Goal: Information Seeking & Learning: Learn about a topic

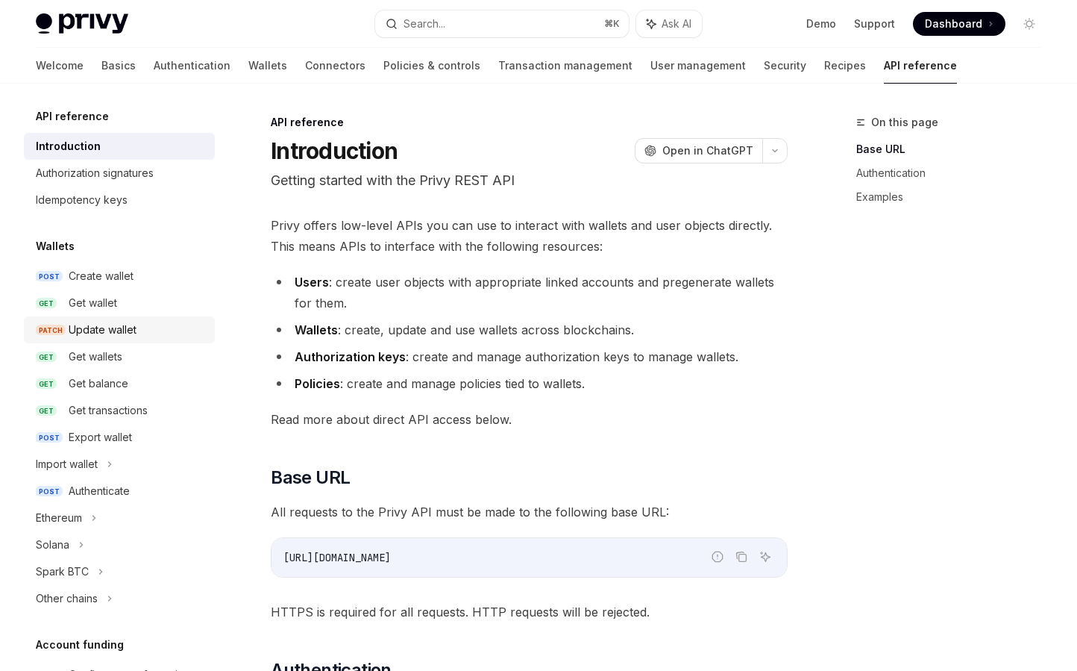
click at [116, 331] on div "Update wallet" at bounding box center [103, 330] width 68 height 18
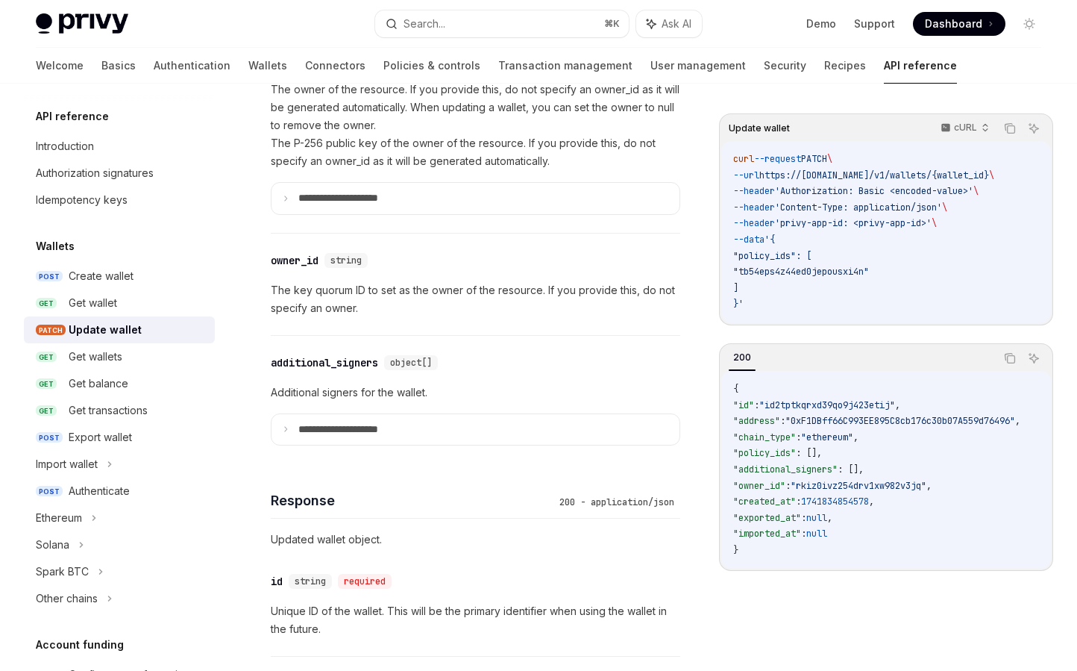
scroll to position [982, 0]
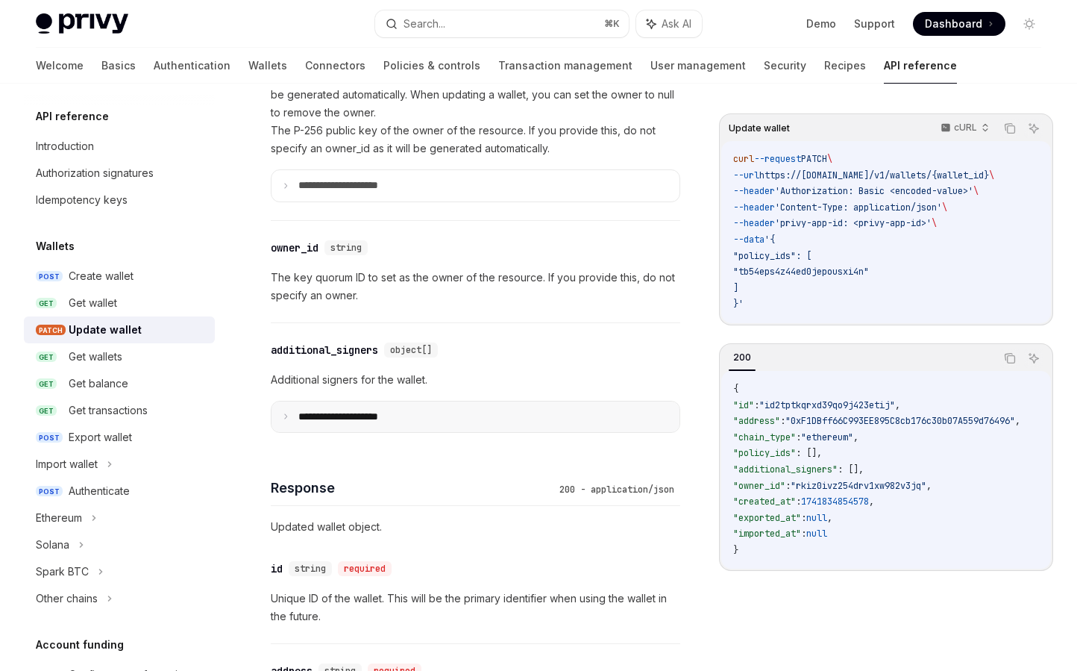
click at [351, 416] on p "**********" at bounding box center [350, 416] width 104 height 13
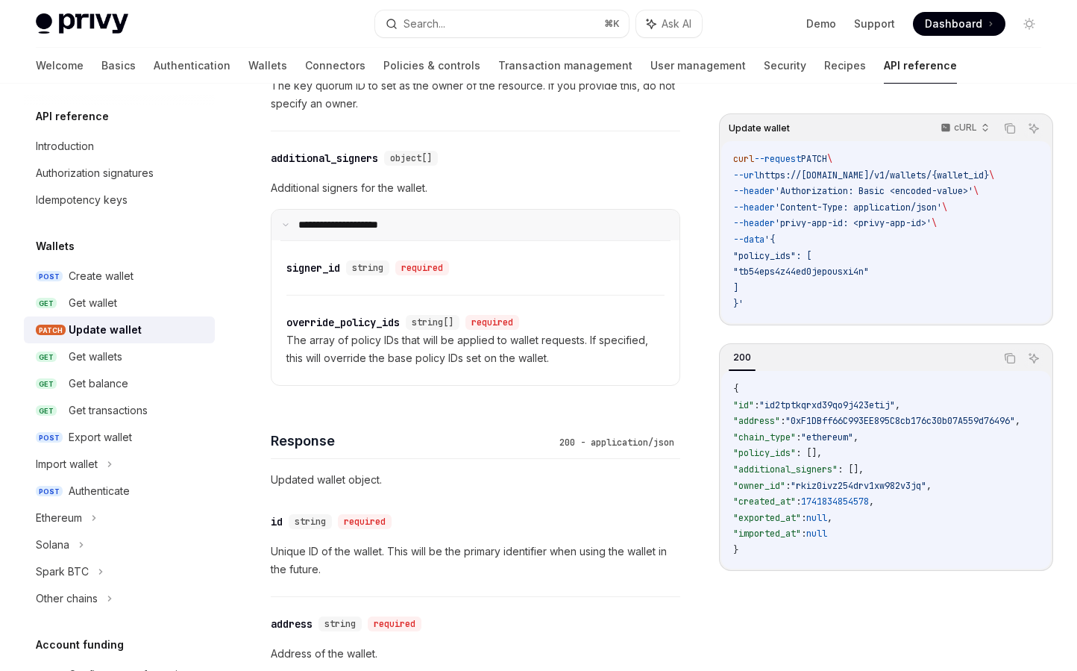
scroll to position [1181, 0]
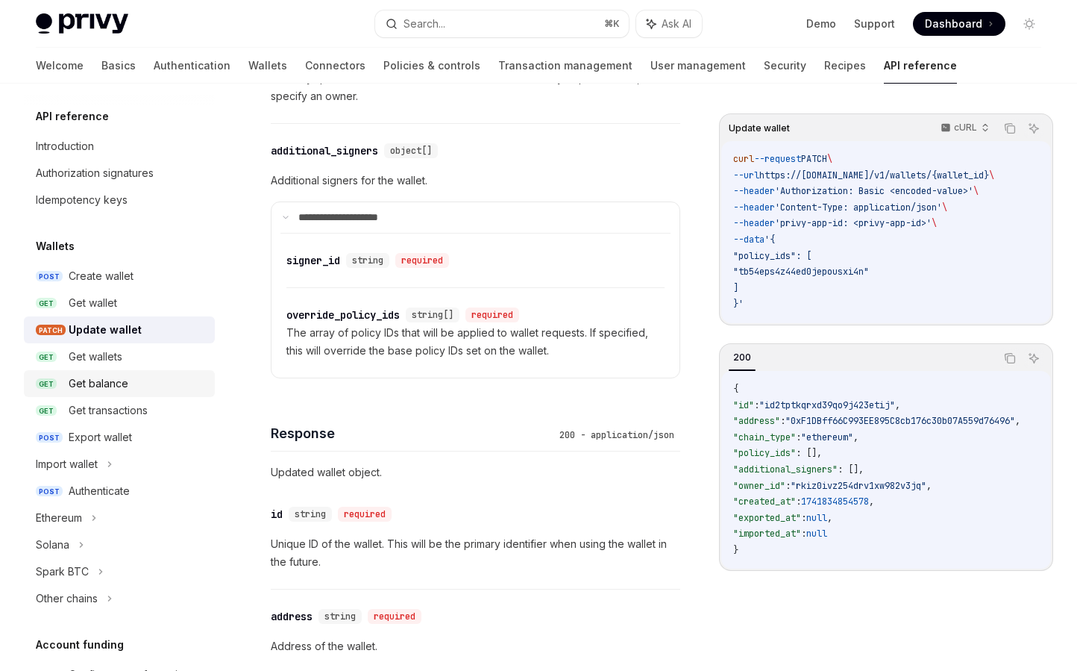
click at [128, 391] on div "Get balance" at bounding box center [99, 383] width 60 height 18
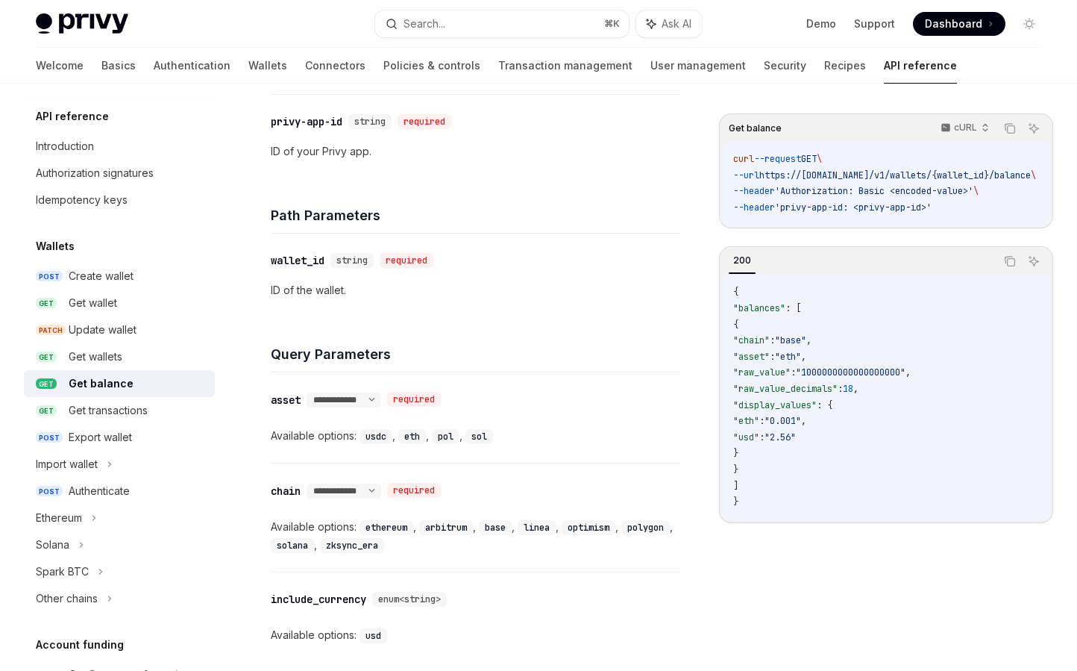
scroll to position [390, 0]
click at [123, 301] on div "Get wallet" at bounding box center [137, 303] width 137 height 18
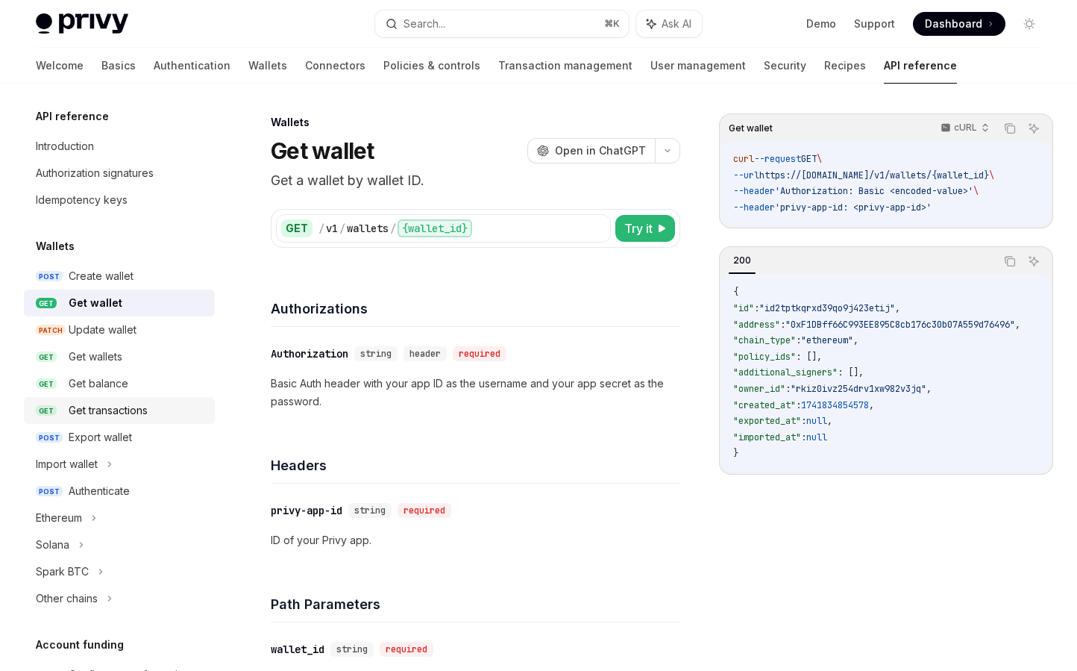
click at [137, 419] on div "Get transactions" at bounding box center [108, 410] width 79 height 18
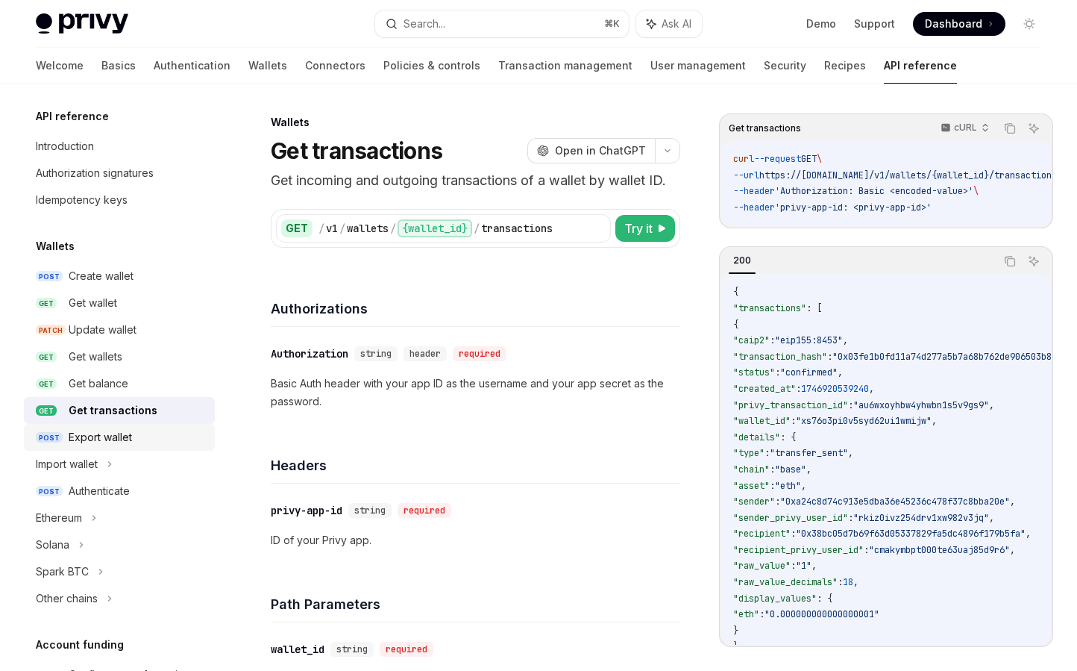
click at [108, 446] on div "Export wallet" at bounding box center [100, 437] width 63 height 18
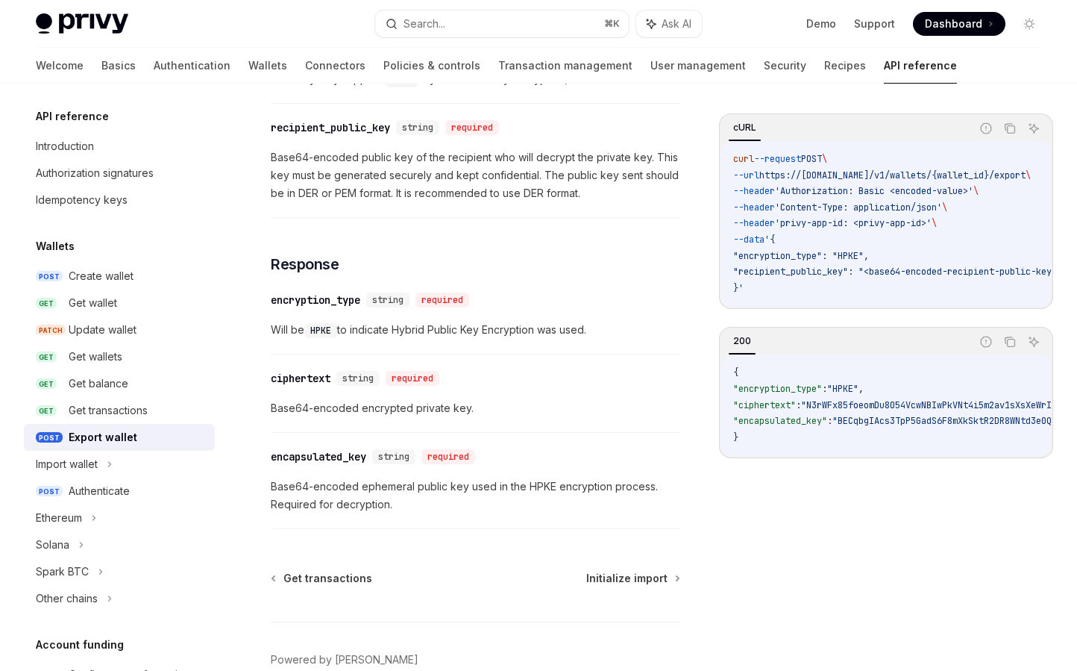
scroll to position [888, 0]
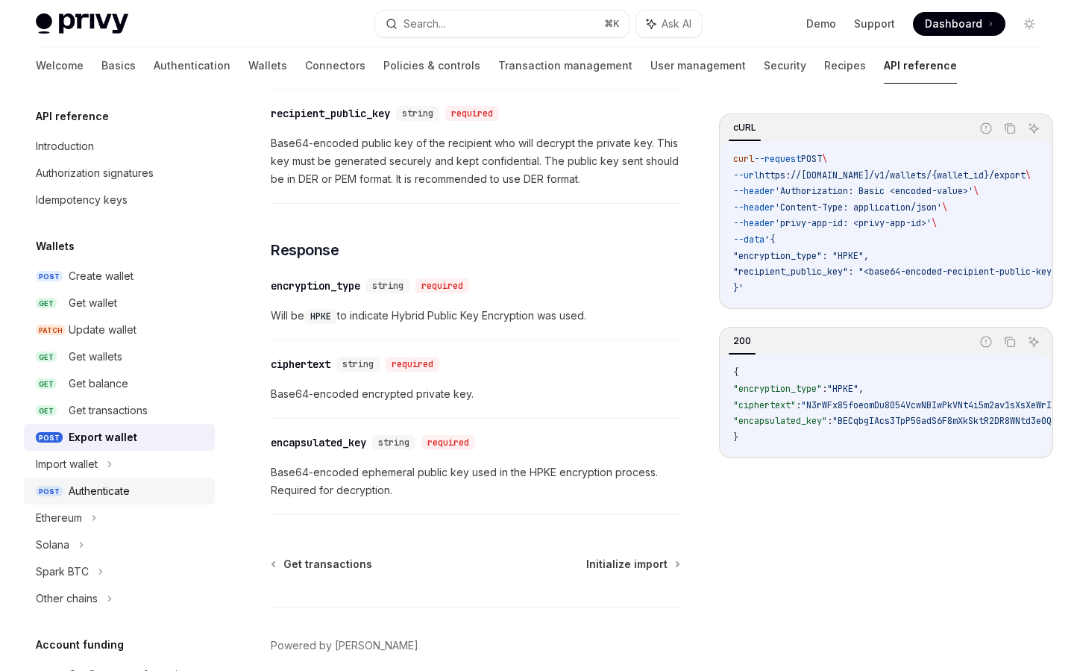
click at [157, 484] on div "Authenticate" at bounding box center [137, 491] width 137 height 18
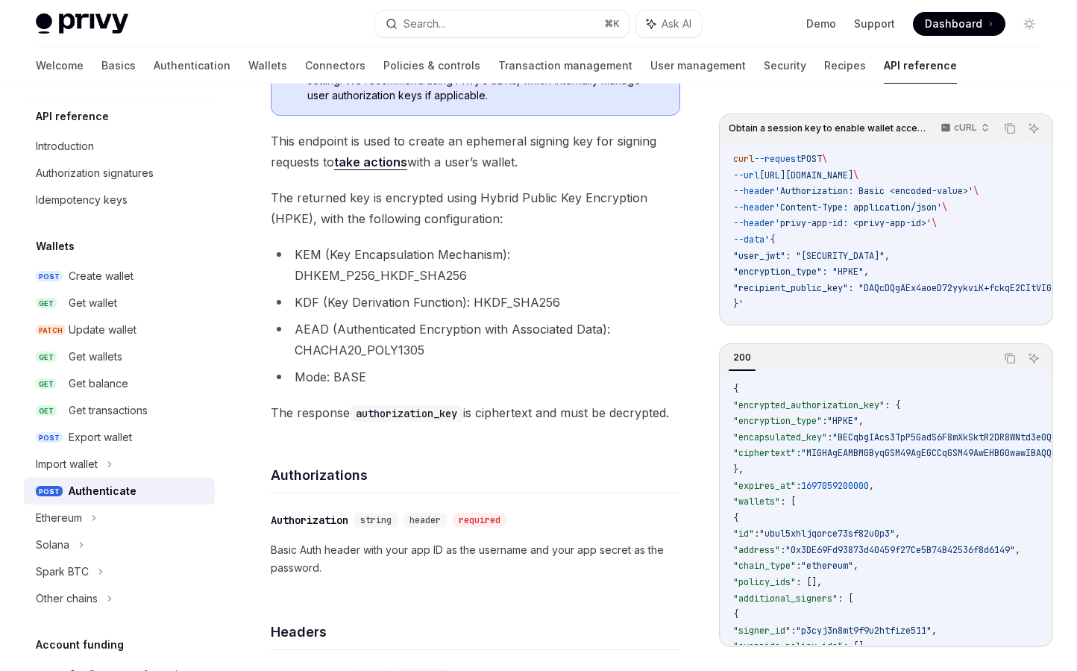
scroll to position [274, 0]
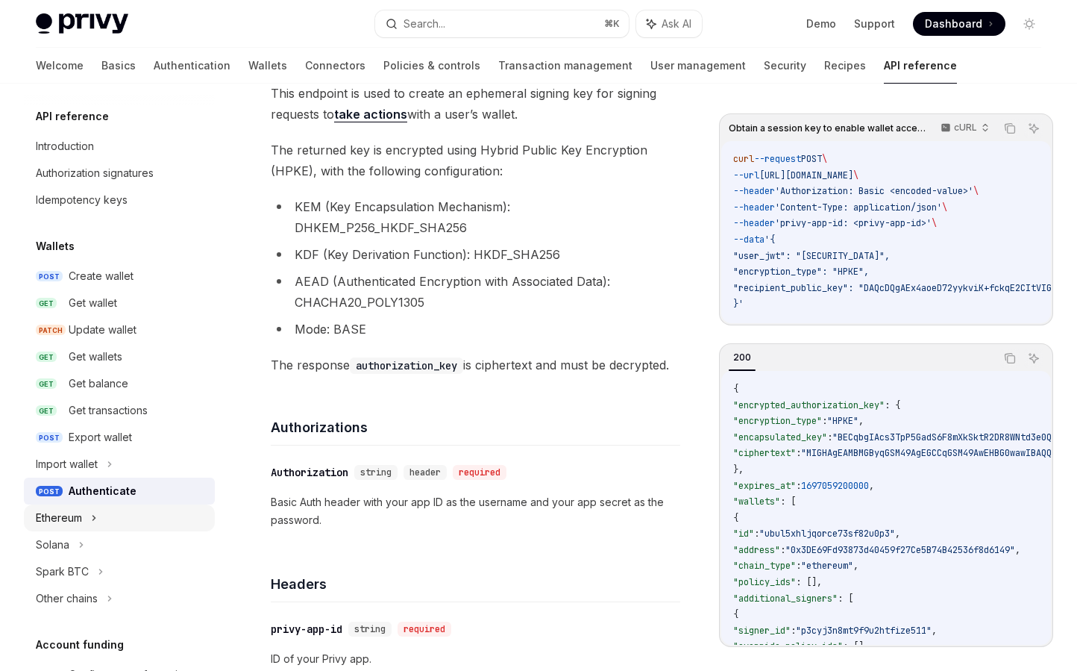
click at [136, 510] on div "Ethereum" at bounding box center [119, 517] width 191 height 27
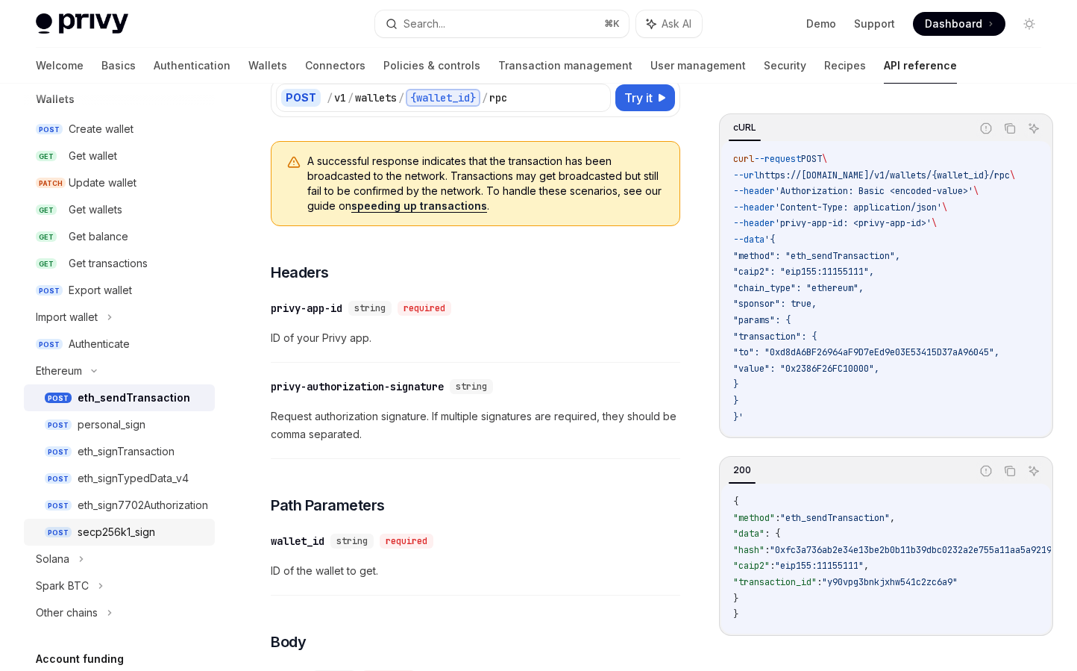
scroll to position [161, 0]
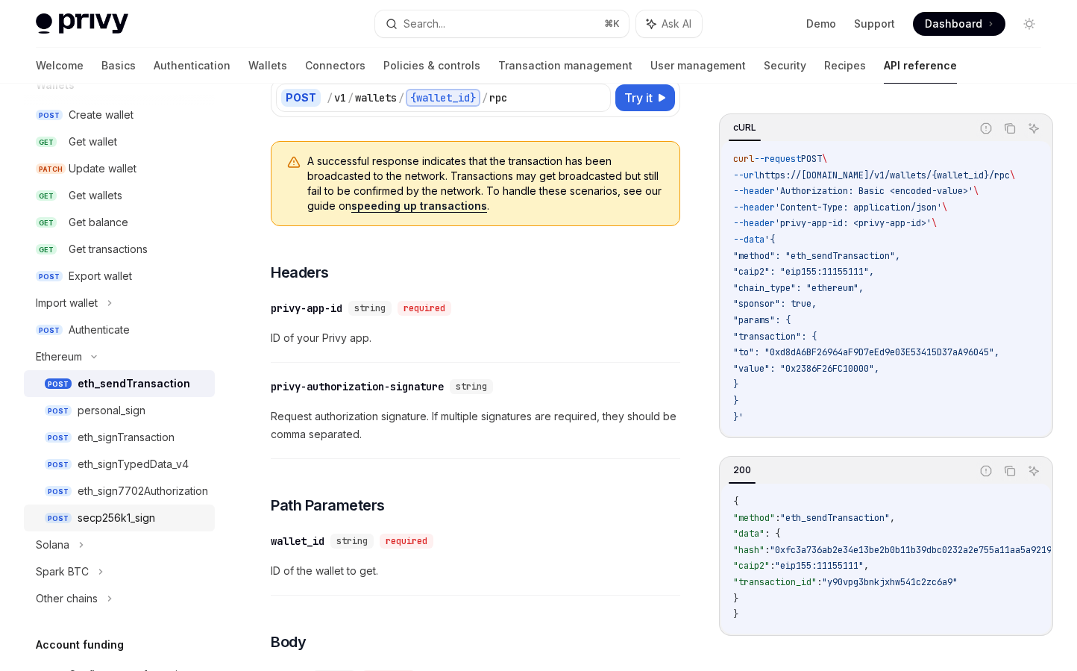
click at [132, 523] on div "secp256k1_sign" at bounding box center [117, 518] width 78 height 18
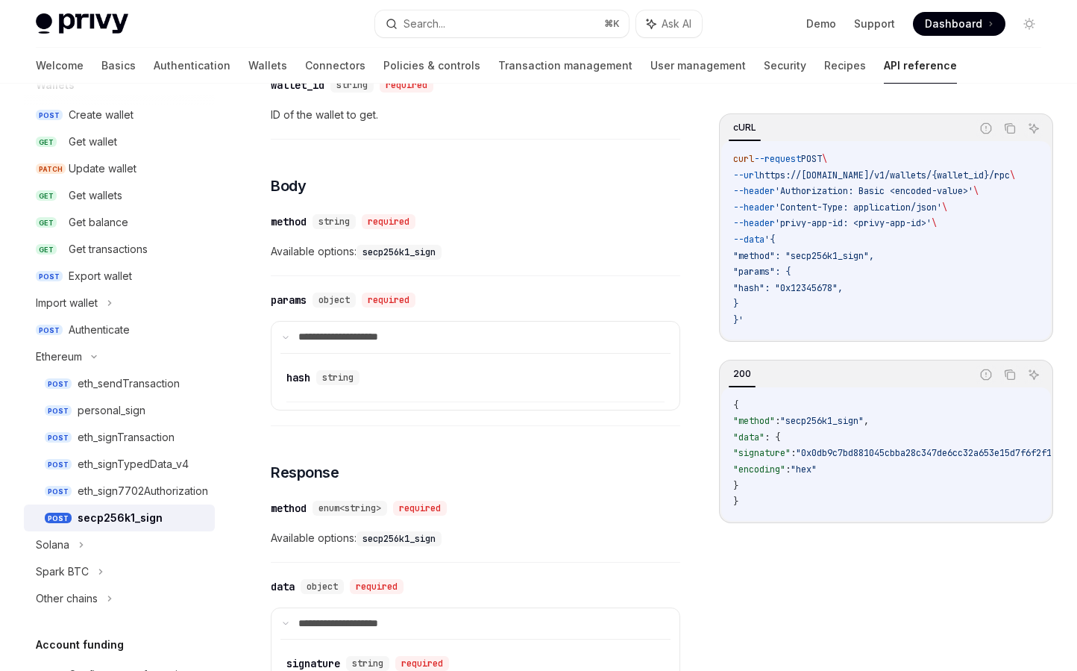
scroll to position [477, 0]
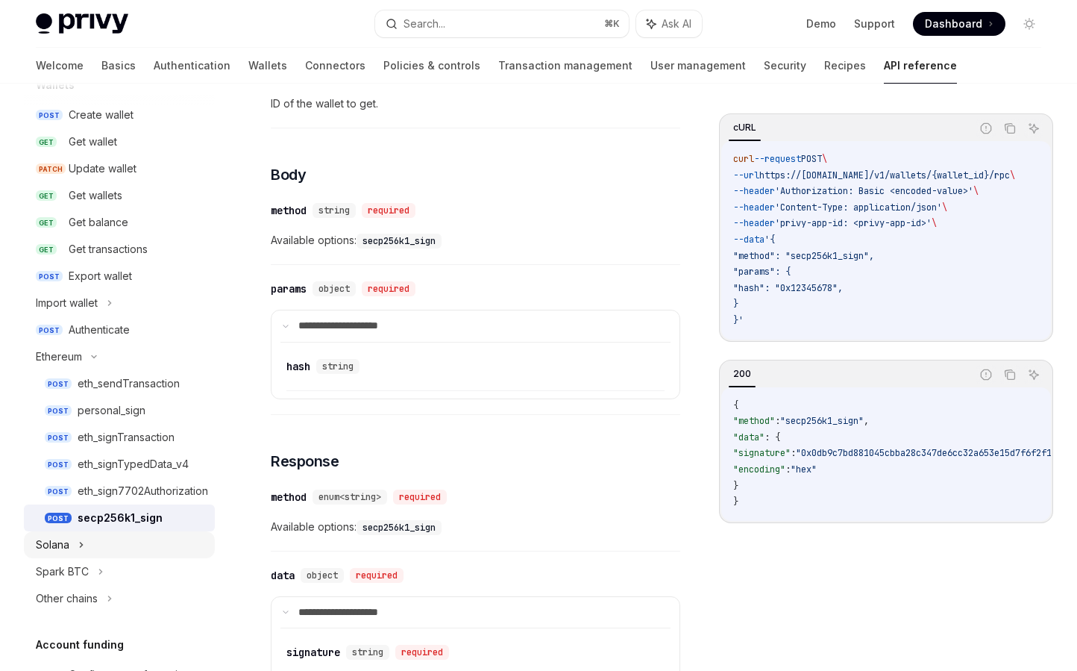
click at [87, 547] on div "Solana" at bounding box center [119, 544] width 191 height 27
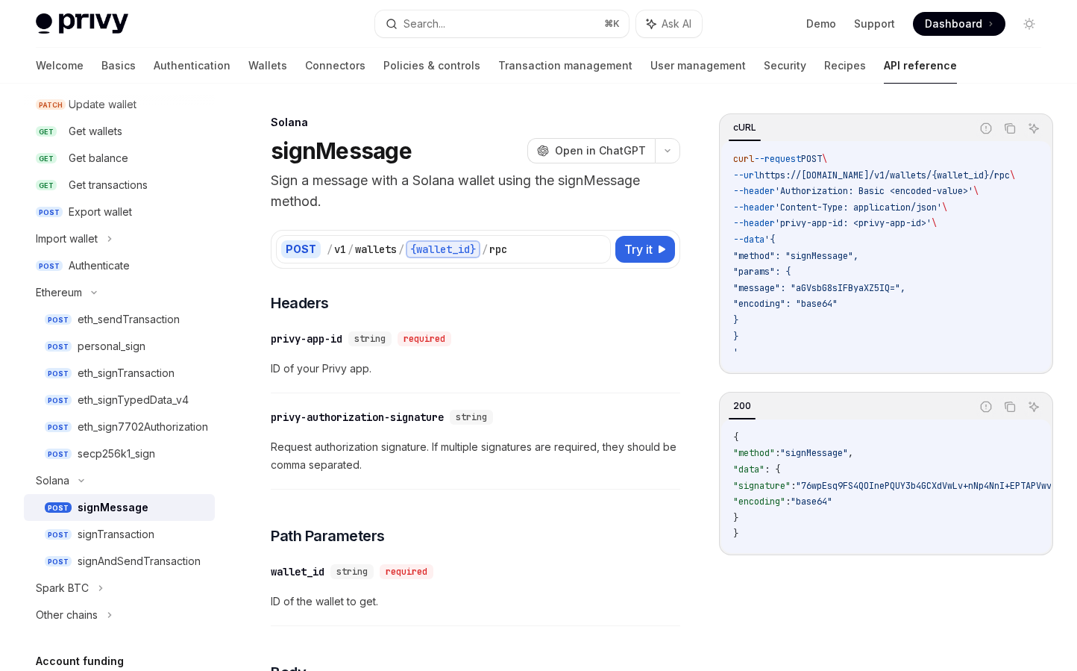
scroll to position [228, 0]
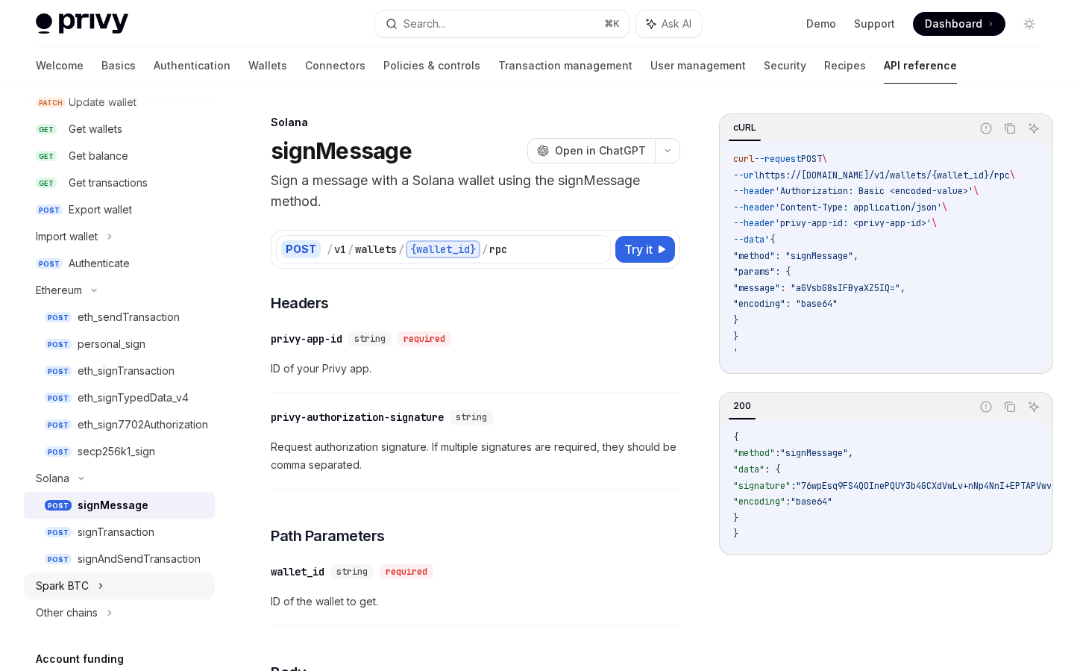
click at [101, 593] on icon at bounding box center [101, 586] width 6 height 18
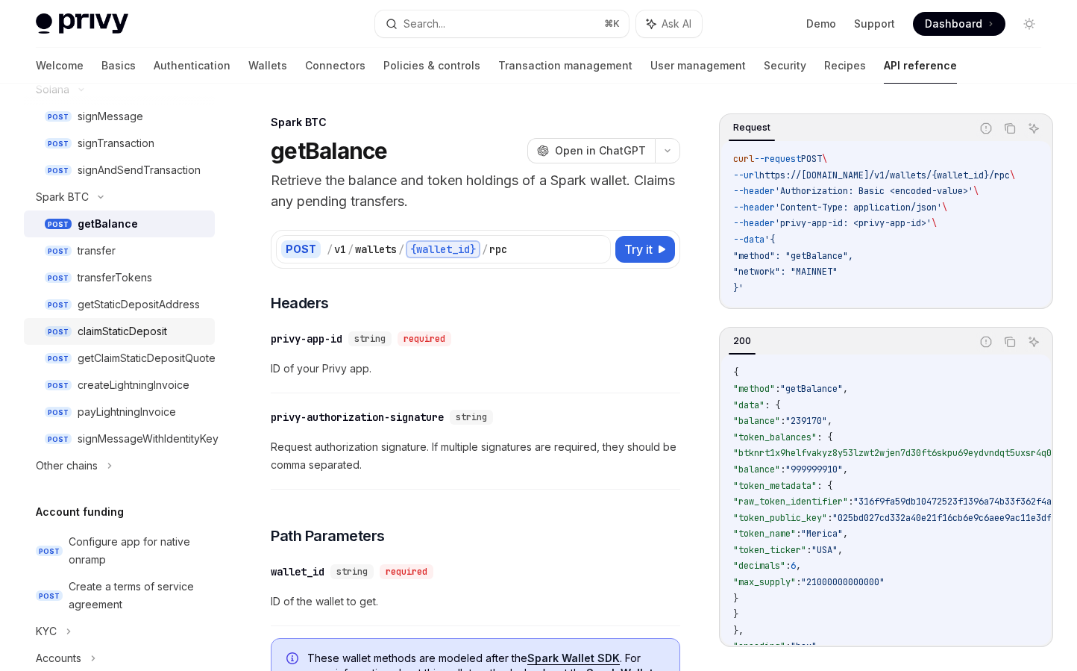
scroll to position [625, 0]
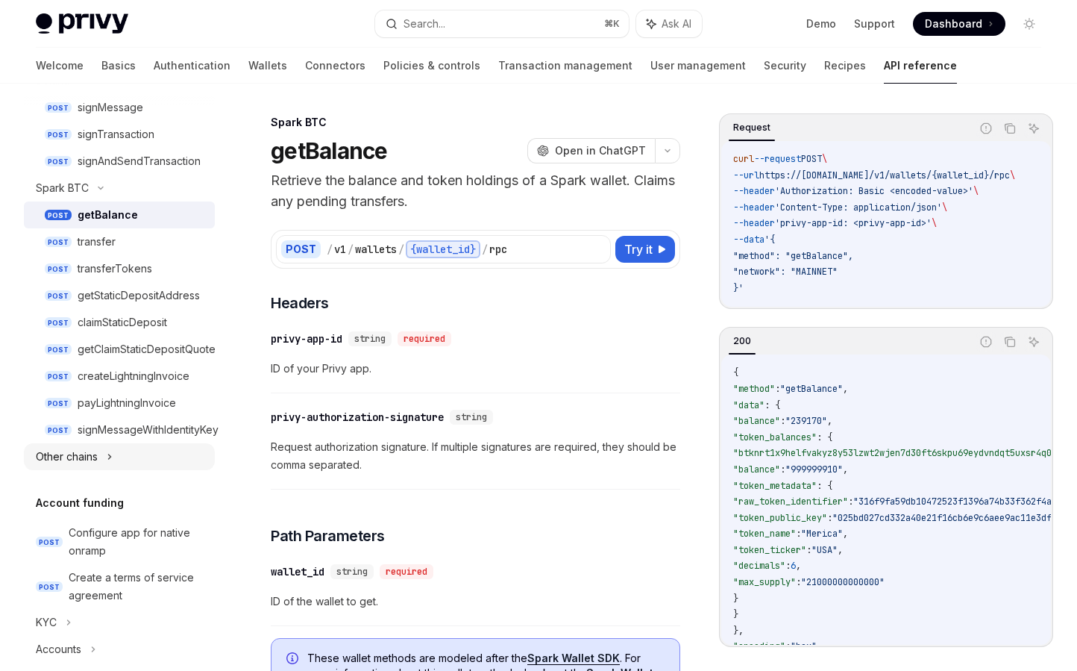
click at [86, 447] on div "Other chains" at bounding box center [119, 456] width 191 height 27
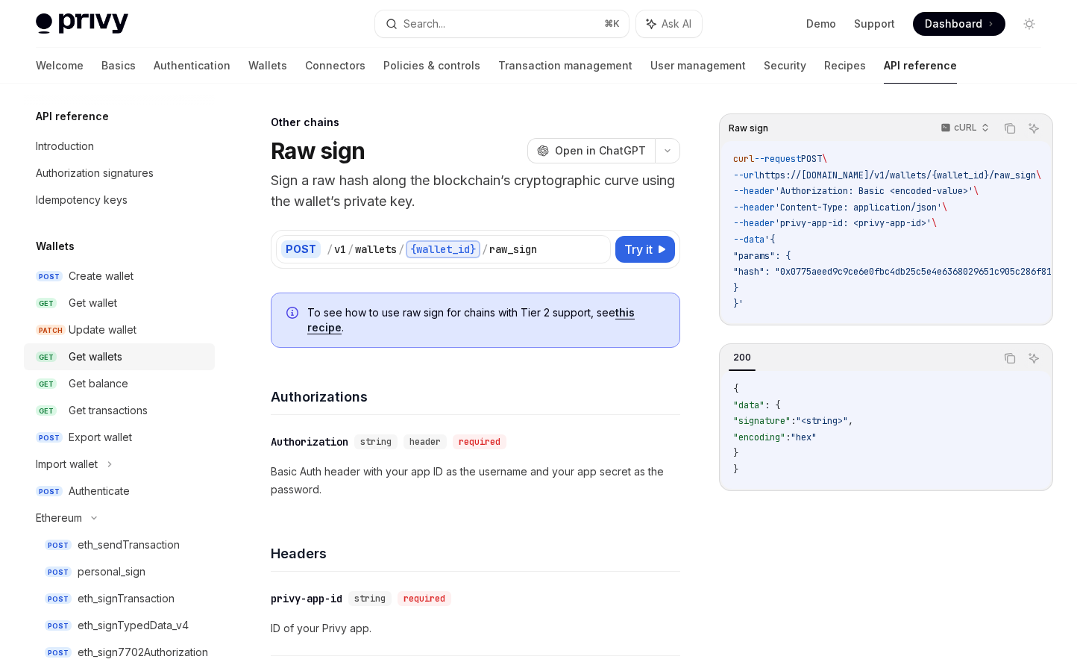
click at [124, 363] on div "Get wallets" at bounding box center [137, 357] width 137 height 18
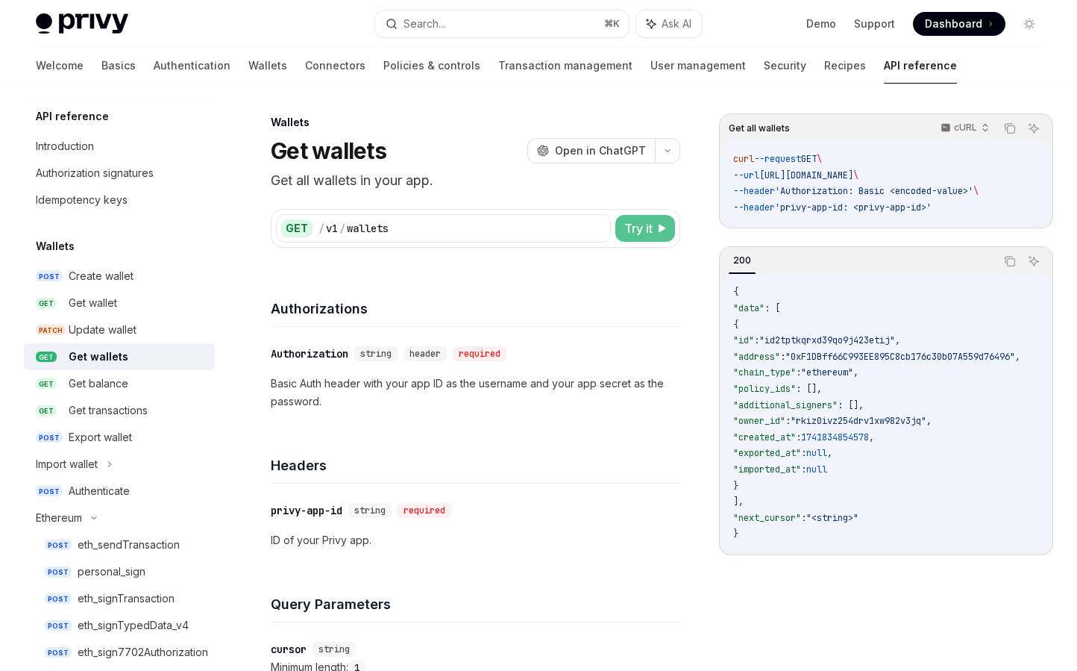
click at [635, 234] on span "Try it" at bounding box center [638, 228] width 28 height 18
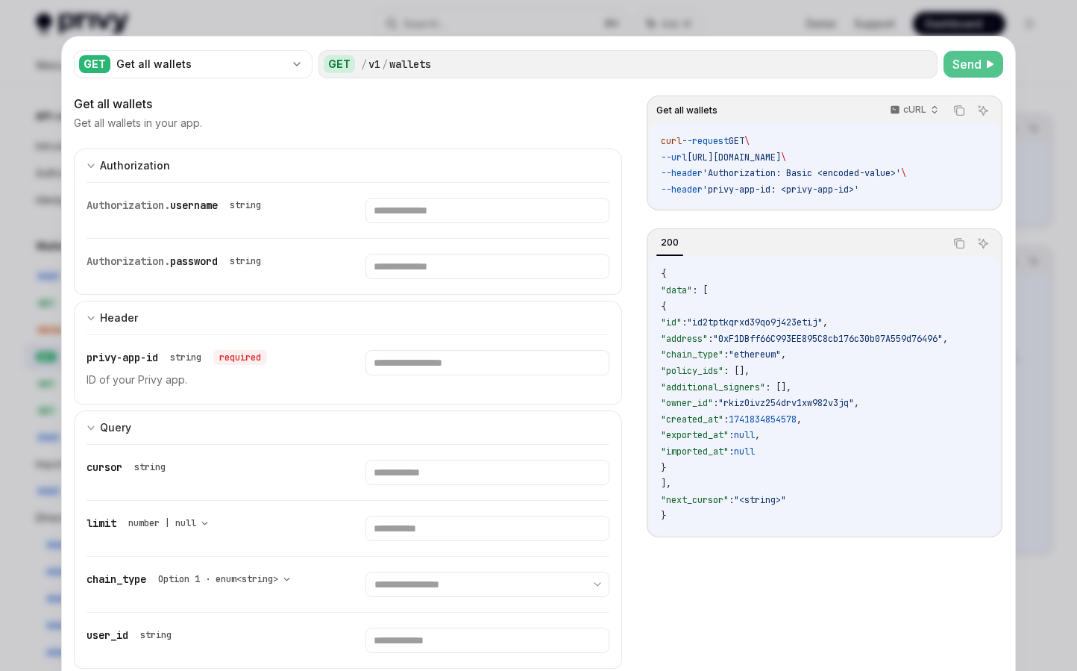
click at [958, 57] on span "Send" at bounding box center [967, 64] width 29 height 18
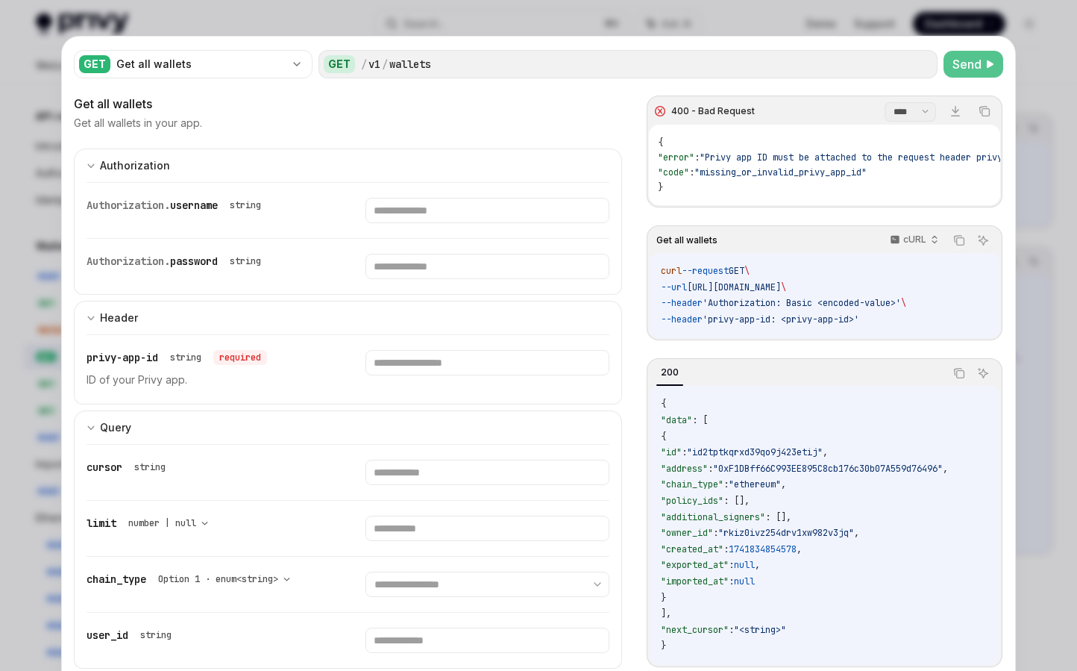
click at [1044, 103] on div at bounding box center [538, 335] width 1077 height 671
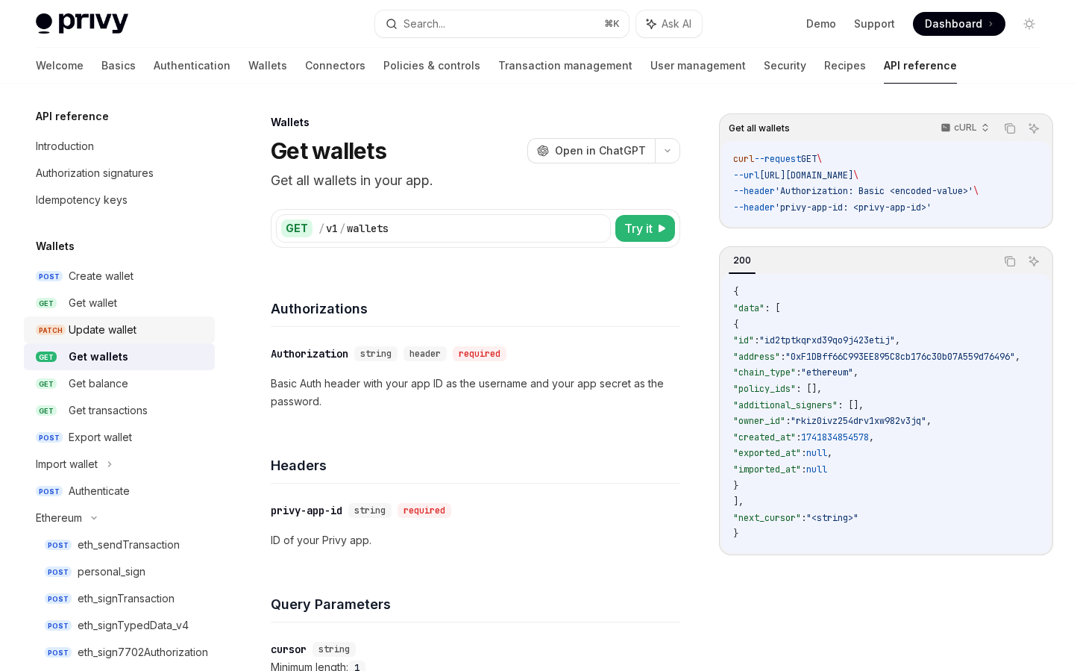
click at [85, 325] on div "Update wallet" at bounding box center [103, 330] width 68 height 18
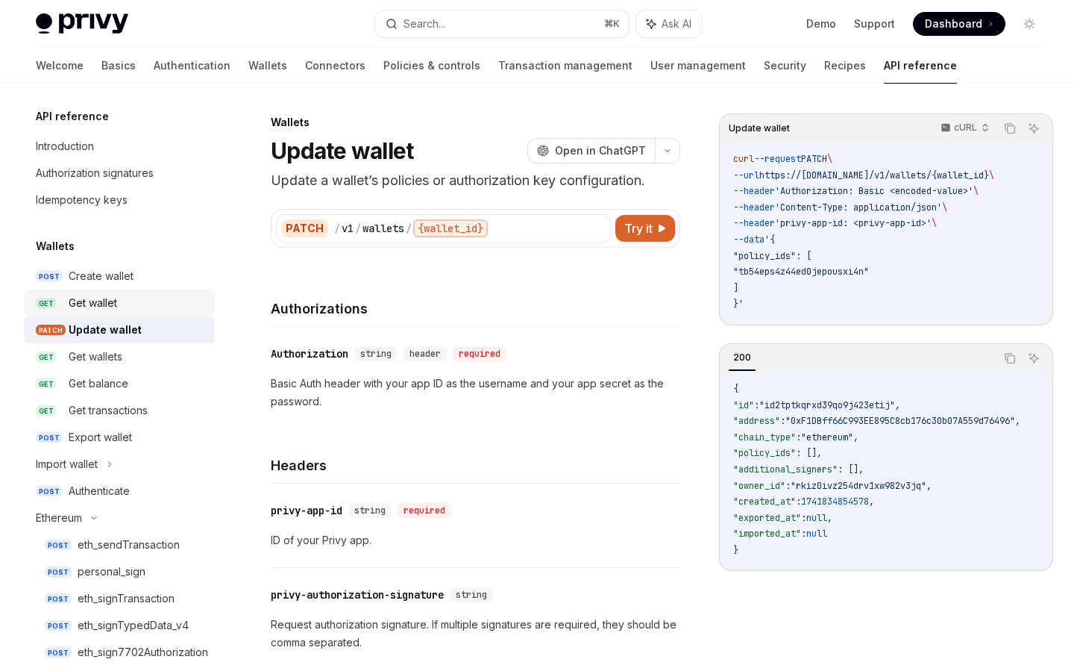
click at [93, 307] on div "Get wallet" at bounding box center [93, 303] width 48 height 18
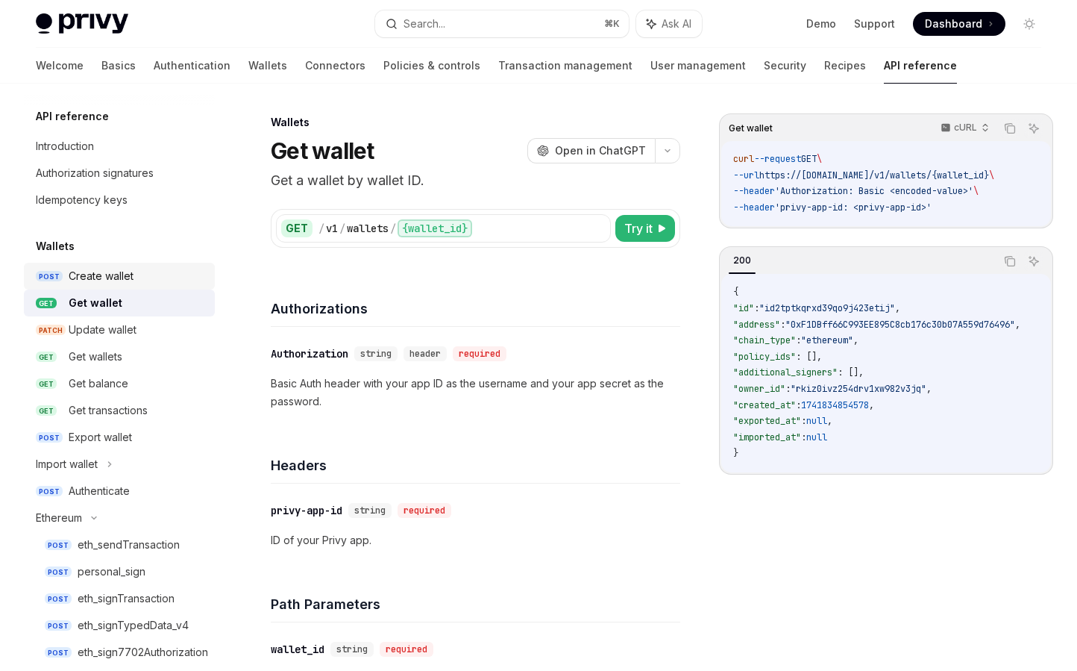
click at [95, 285] on link "POST Create wallet" at bounding box center [119, 276] width 191 height 27
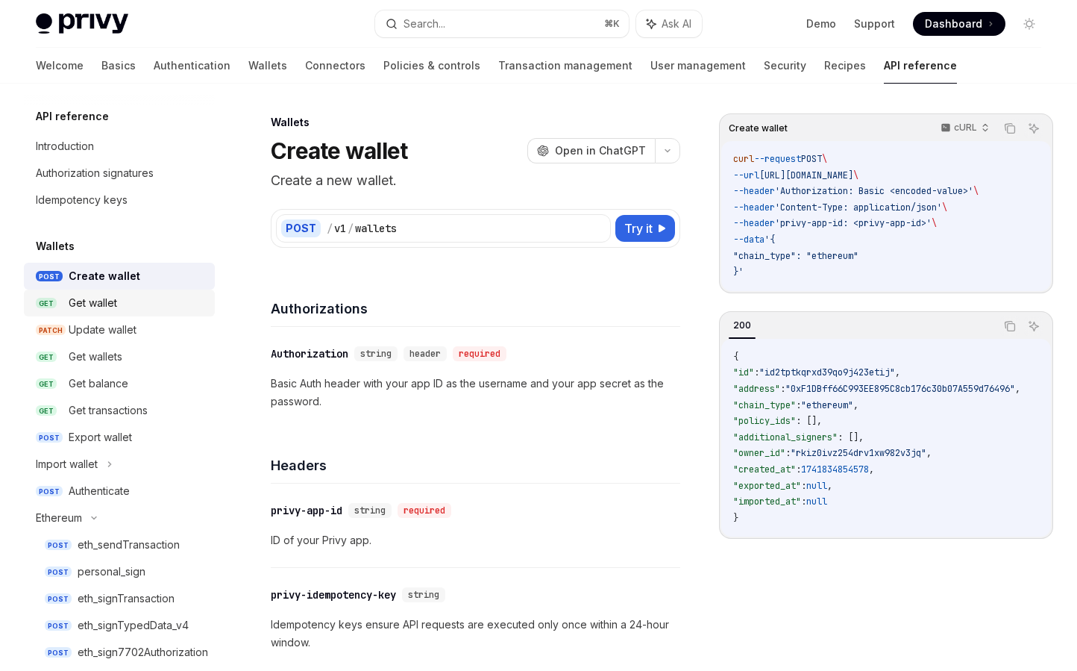
click at [101, 306] on div "Get wallet" at bounding box center [93, 303] width 48 height 18
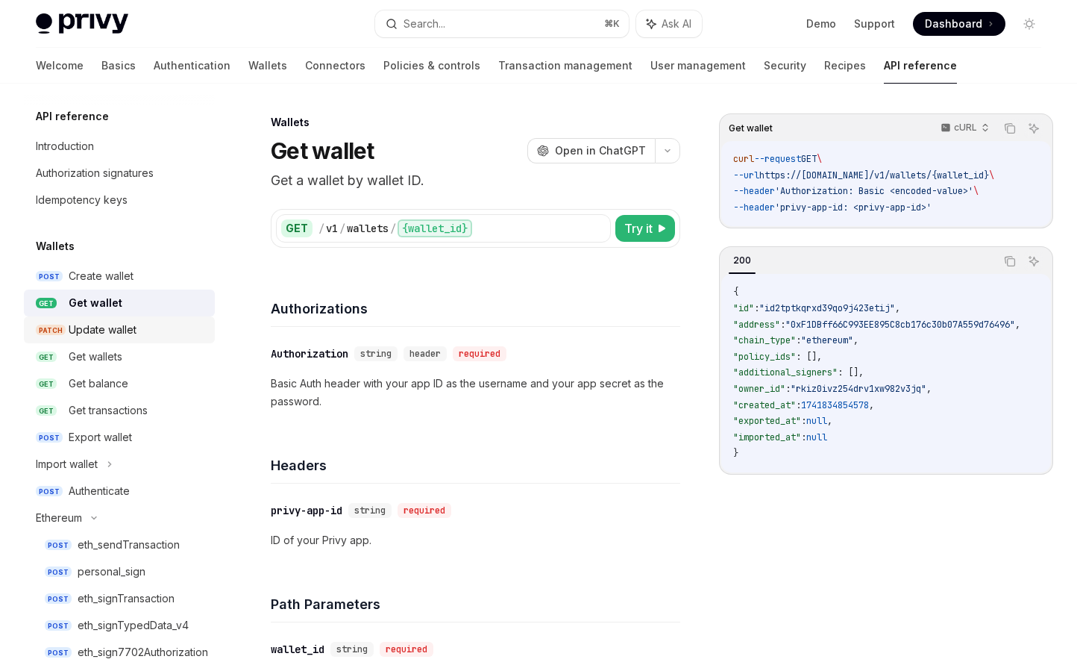
click at [107, 324] on div "Update wallet" at bounding box center [103, 330] width 68 height 18
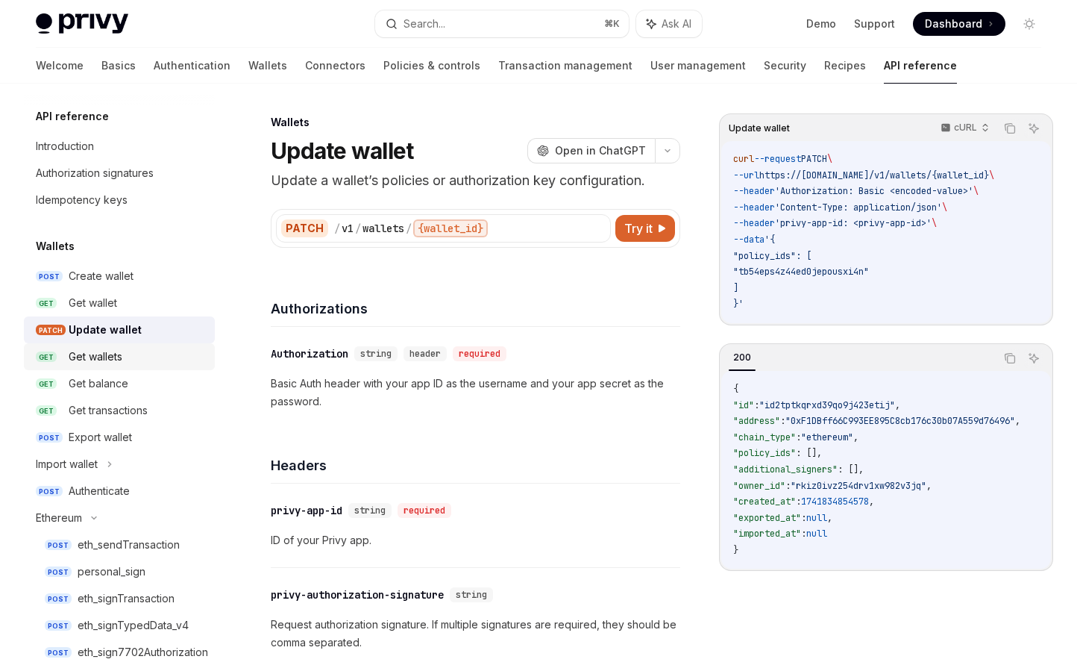
click at [106, 346] on link "GET Get wallets" at bounding box center [119, 356] width 191 height 27
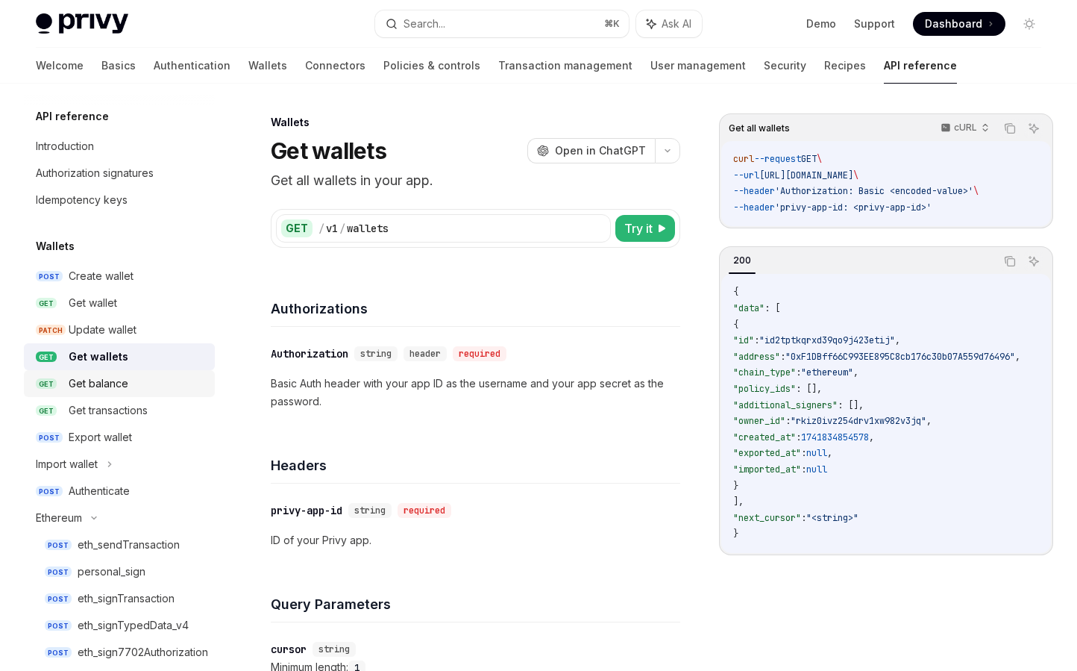
click at [108, 386] on div "Get balance" at bounding box center [99, 383] width 60 height 18
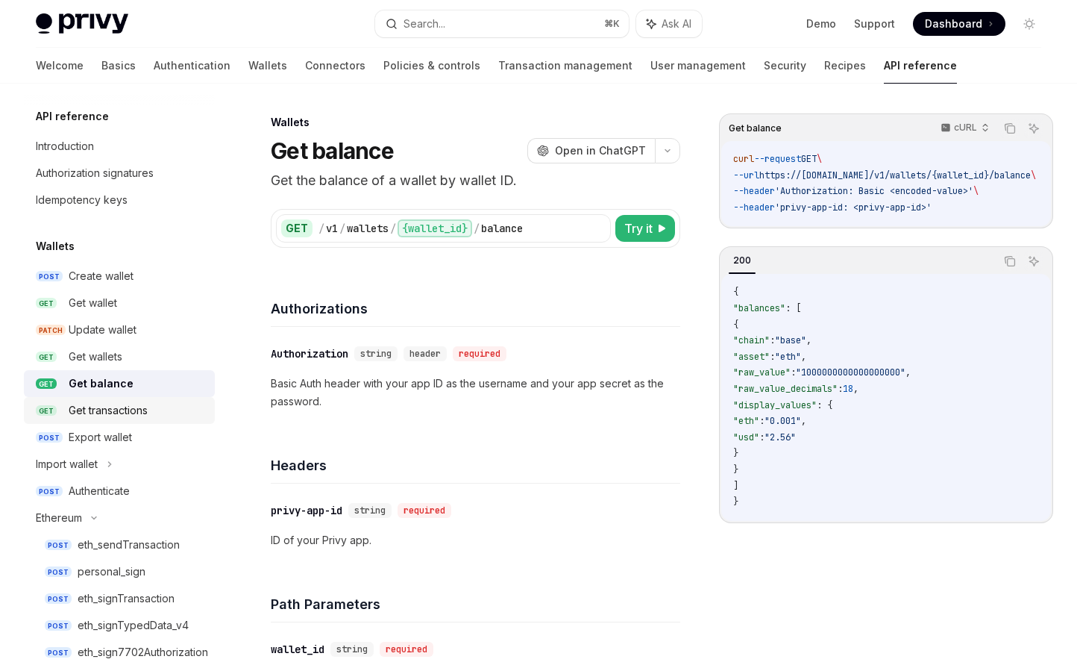
click at [109, 421] on link "GET Get transactions" at bounding box center [119, 410] width 191 height 27
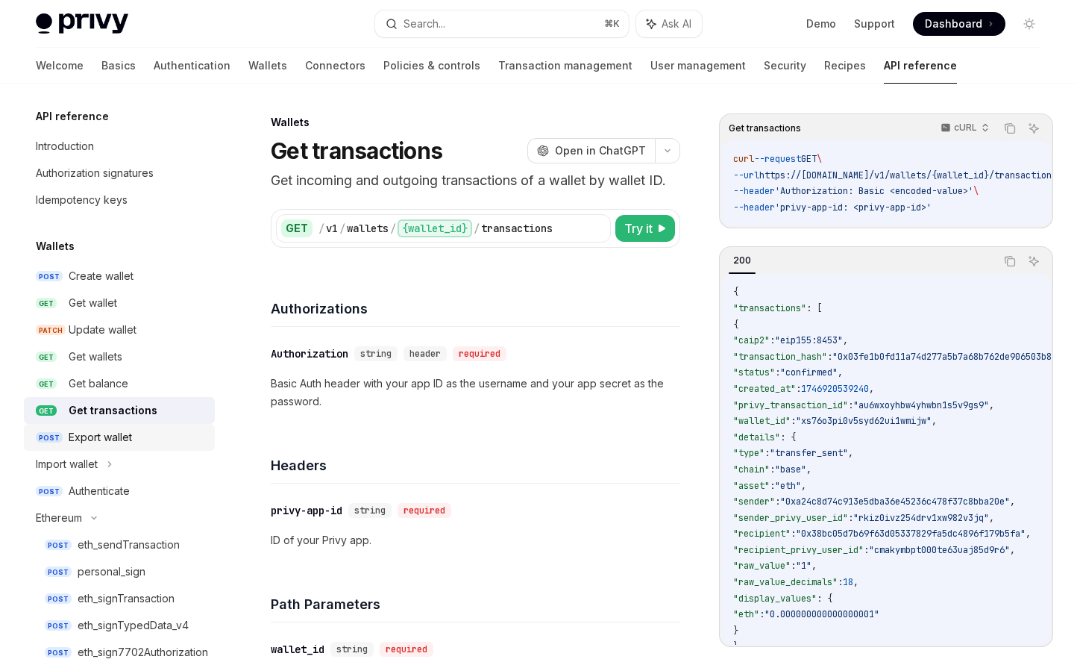
click at [109, 439] on div "Export wallet" at bounding box center [100, 437] width 63 height 18
type textarea "*"
